Goal: Task Accomplishment & Management: Manage account settings

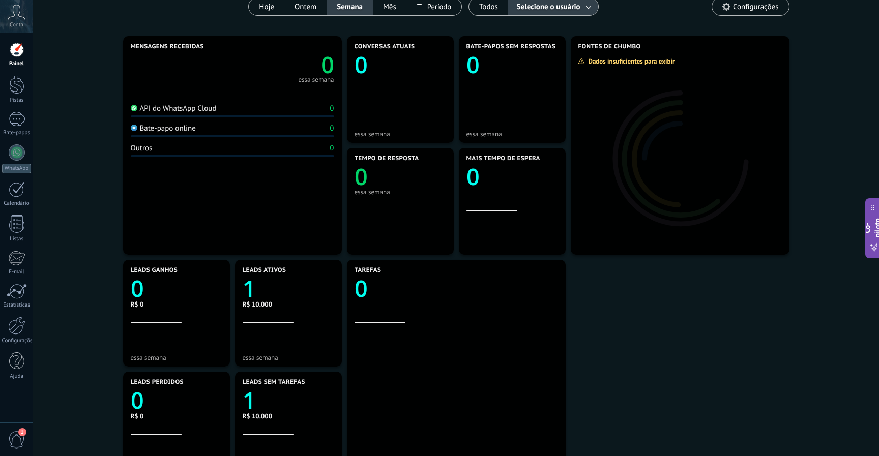
scroll to position [97, 0]
click at [26, 332] on link "Configurações" at bounding box center [16, 330] width 33 height 27
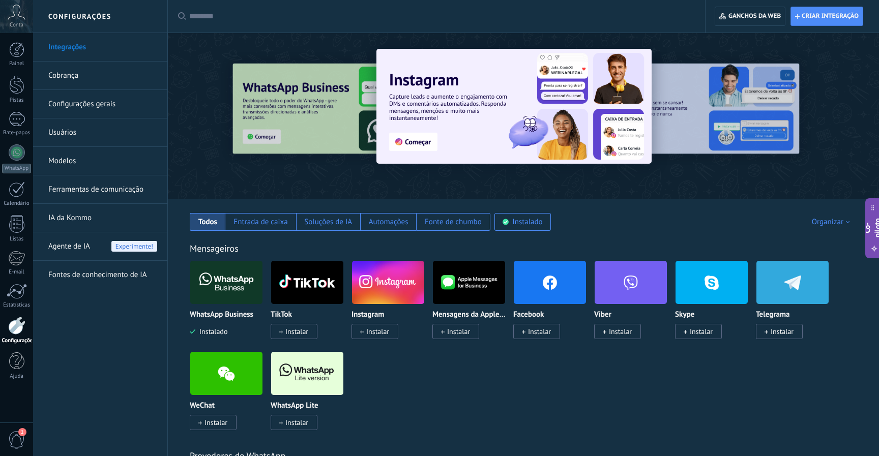
click at [78, 86] on link "Cobrança" at bounding box center [102, 76] width 109 height 28
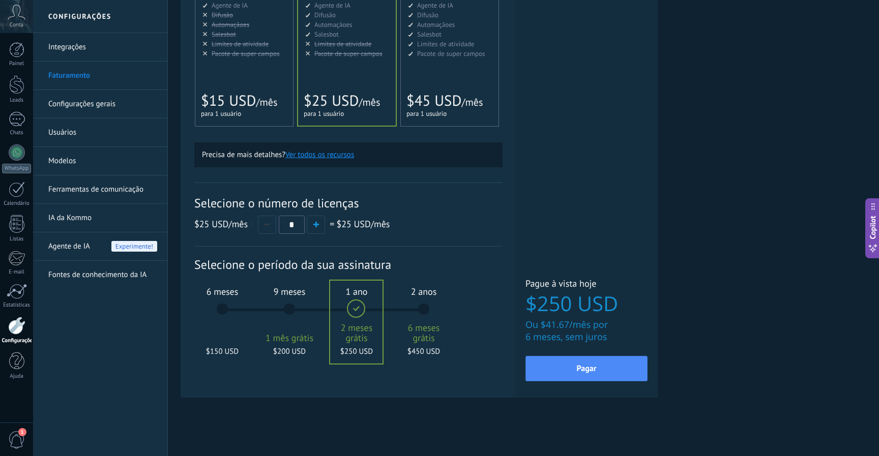
click at [77, 108] on link "Configurações gerais" at bounding box center [102, 104] width 109 height 28
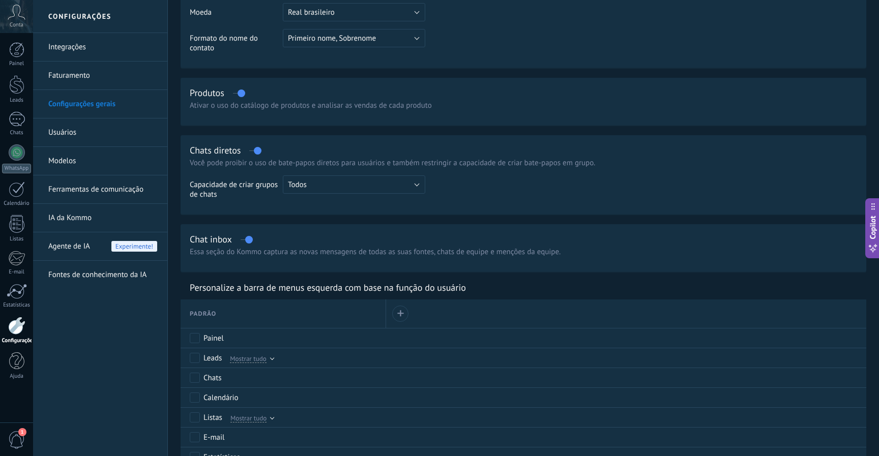
scroll to position [661, 0]
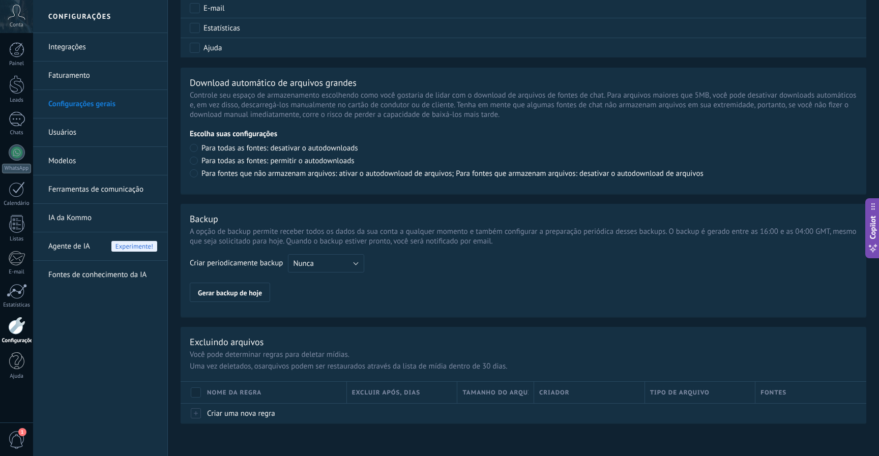
click at [19, 435] on span "1" at bounding box center [16, 440] width 17 height 18
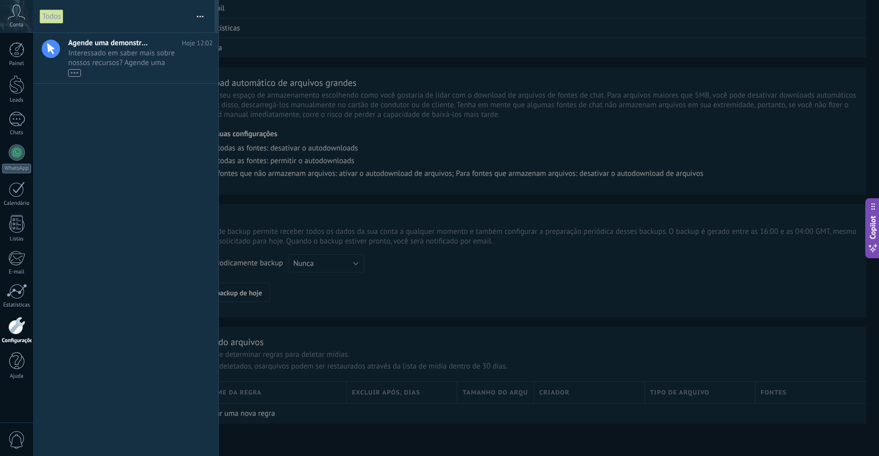
click at [434, 334] on div at bounding box center [439, 228] width 879 height 456
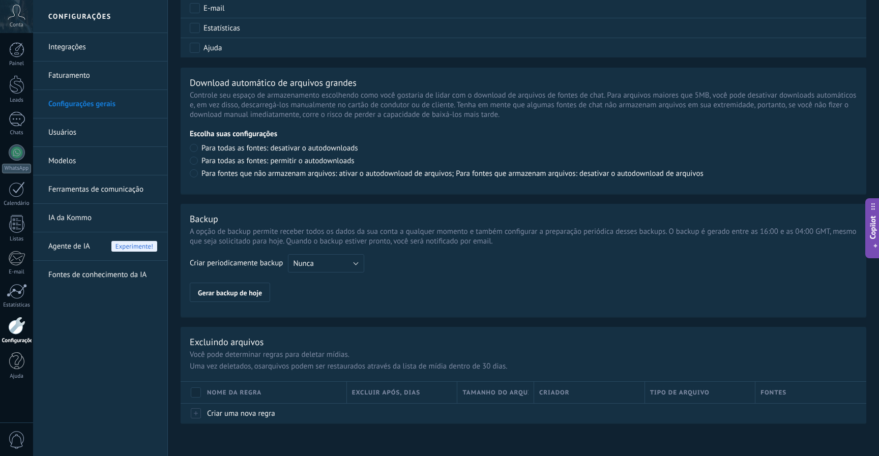
click at [100, 131] on link "Usuários" at bounding box center [102, 133] width 109 height 28
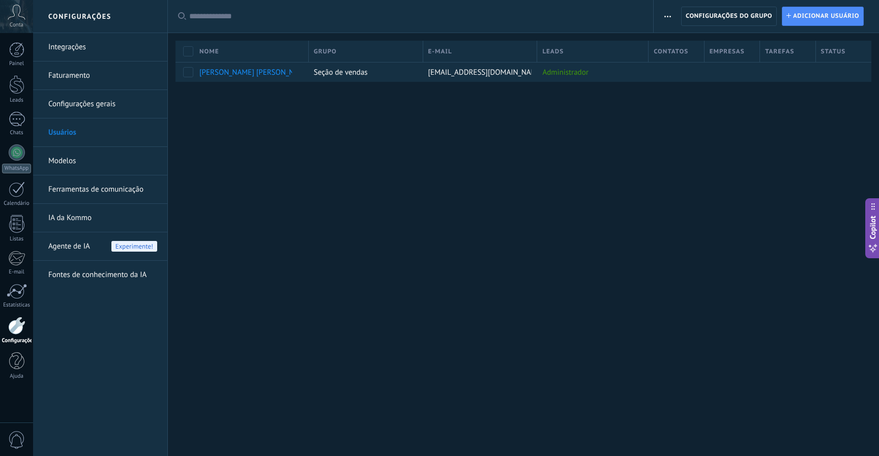
click at [104, 157] on link "Modelos" at bounding box center [102, 161] width 109 height 28
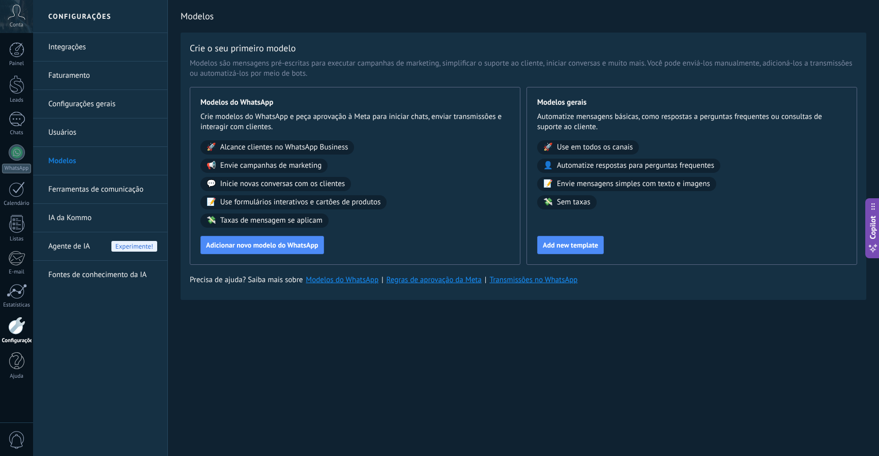
click at [104, 189] on link "Ferramentas de comunicação" at bounding box center [102, 189] width 109 height 28
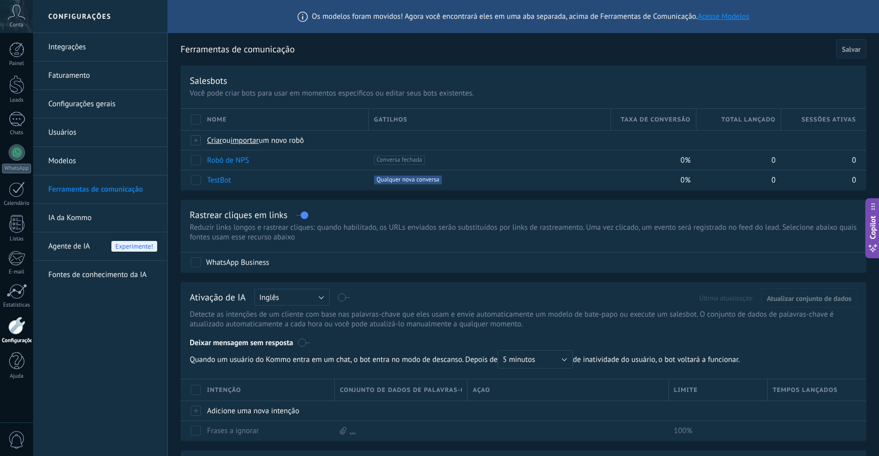
click at [16, 22] on span "Conta" at bounding box center [17, 25] width 14 height 7
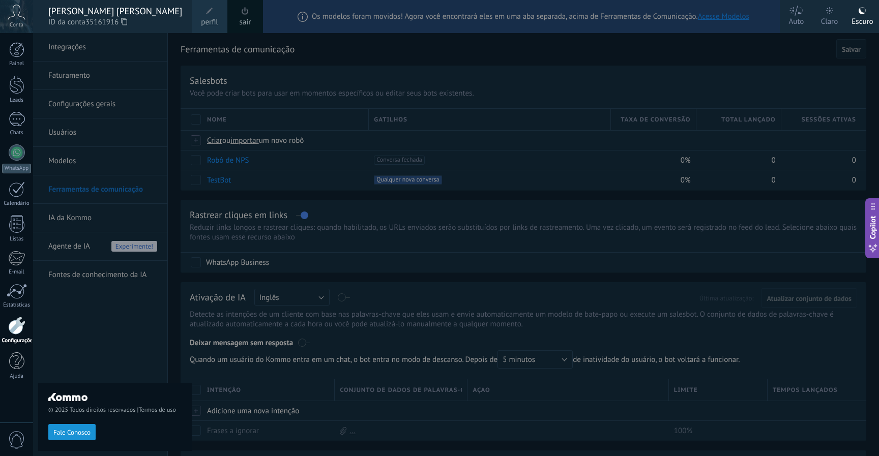
click at [212, 13] on span at bounding box center [209, 11] width 7 height 7
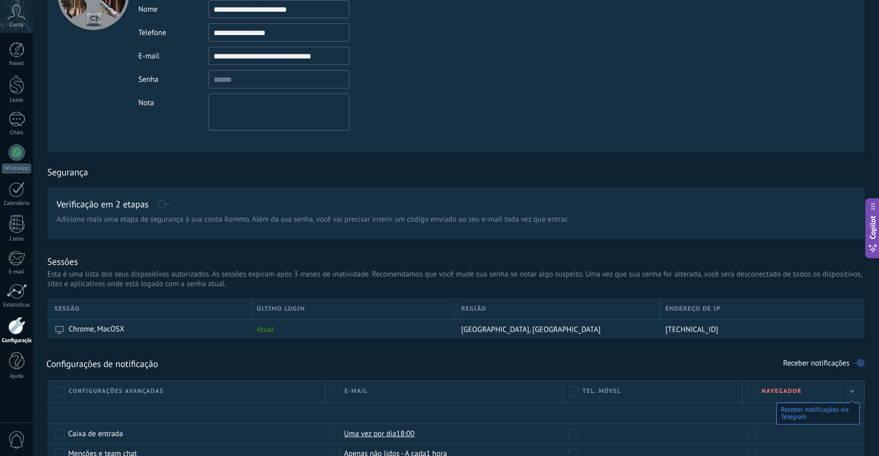
scroll to position [269, 0]
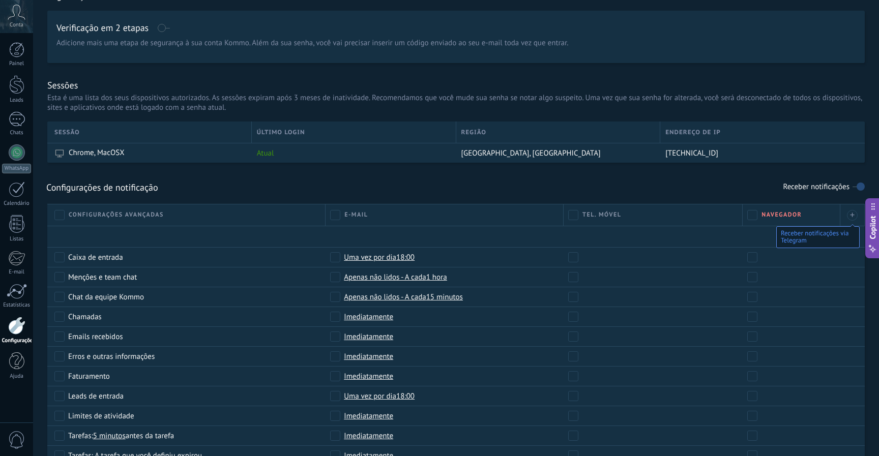
click at [130, 220] on div "Configurações avançadas" at bounding box center [187, 215] width 266 height 10
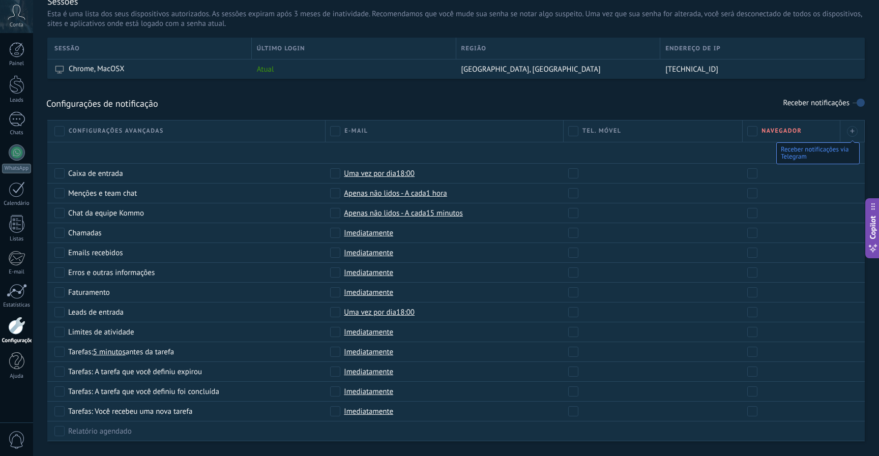
scroll to position [356, 0]
